Goal: Check status: Check status

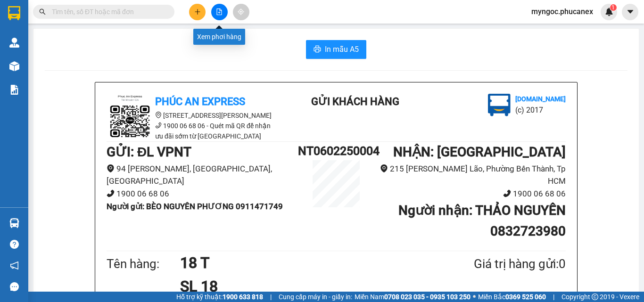
click at [218, 17] on button at bounding box center [219, 12] width 16 height 16
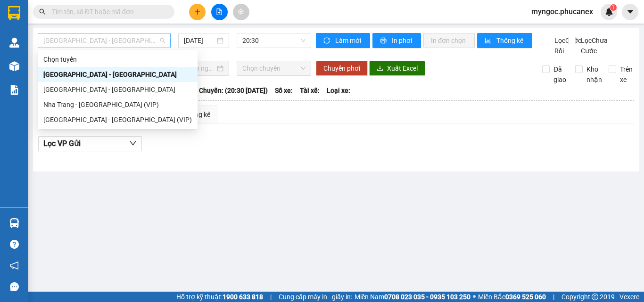
click at [160, 39] on span "[GEOGRAPHIC_DATA] - [GEOGRAPHIC_DATA]" at bounding box center [104, 40] width 122 height 14
click at [96, 118] on div "[GEOGRAPHIC_DATA] - [GEOGRAPHIC_DATA] (VIP)" at bounding box center [117, 120] width 148 height 10
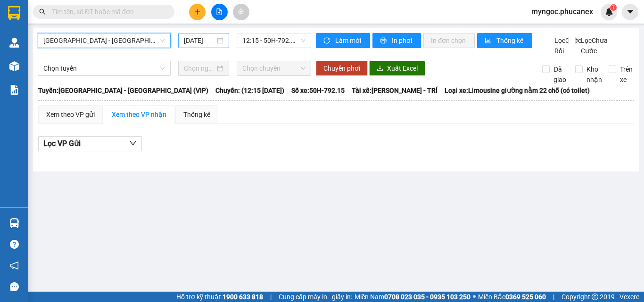
click at [191, 42] on input "[DATE]" at bounding box center [199, 40] width 31 height 10
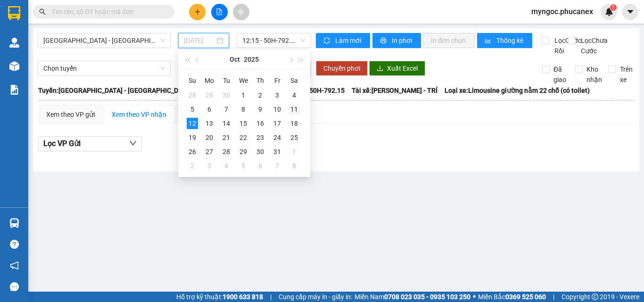
click at [294, 108] on div "11" at bounding box center [293, 109] width 11 height 11
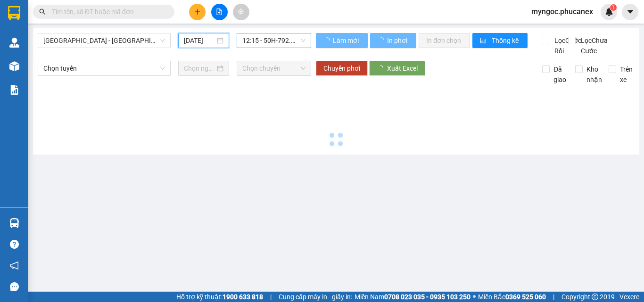
type input "[DATE]"
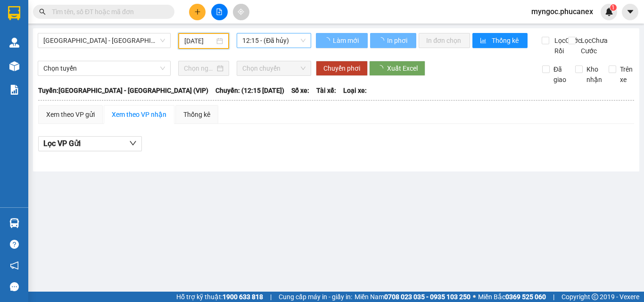
click at [284, 43] on span "12:15 - (Đã hủy)" at bounding box center [273, 40] width 63 height 14
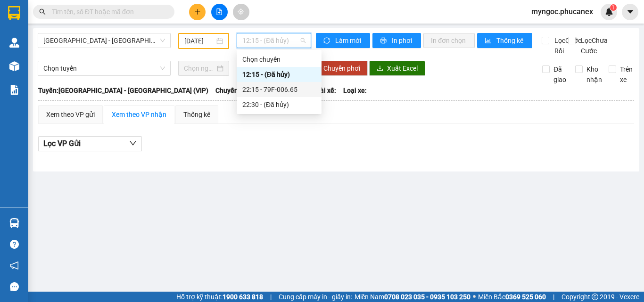
click at [268, 91] on div "22:15 - 79F-006.65" at bounding box center [279, 89] width 74 height 10
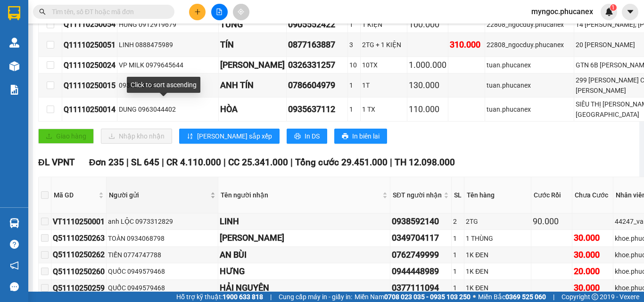
scroll to position [330, 0]
